Goal: Book appointment/travel/reservation

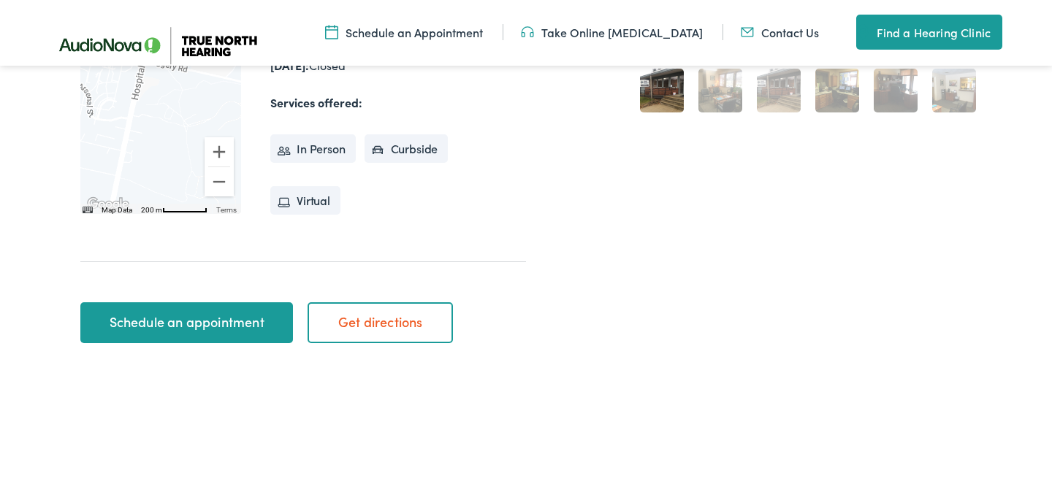
scroll to position [550, 0]
click at [229, 322] on link "Schedule an appointment" at bounding box center [186, 322] width 213 height 41
